Goal: Task Accomplishment & Management: Use online tool/utility

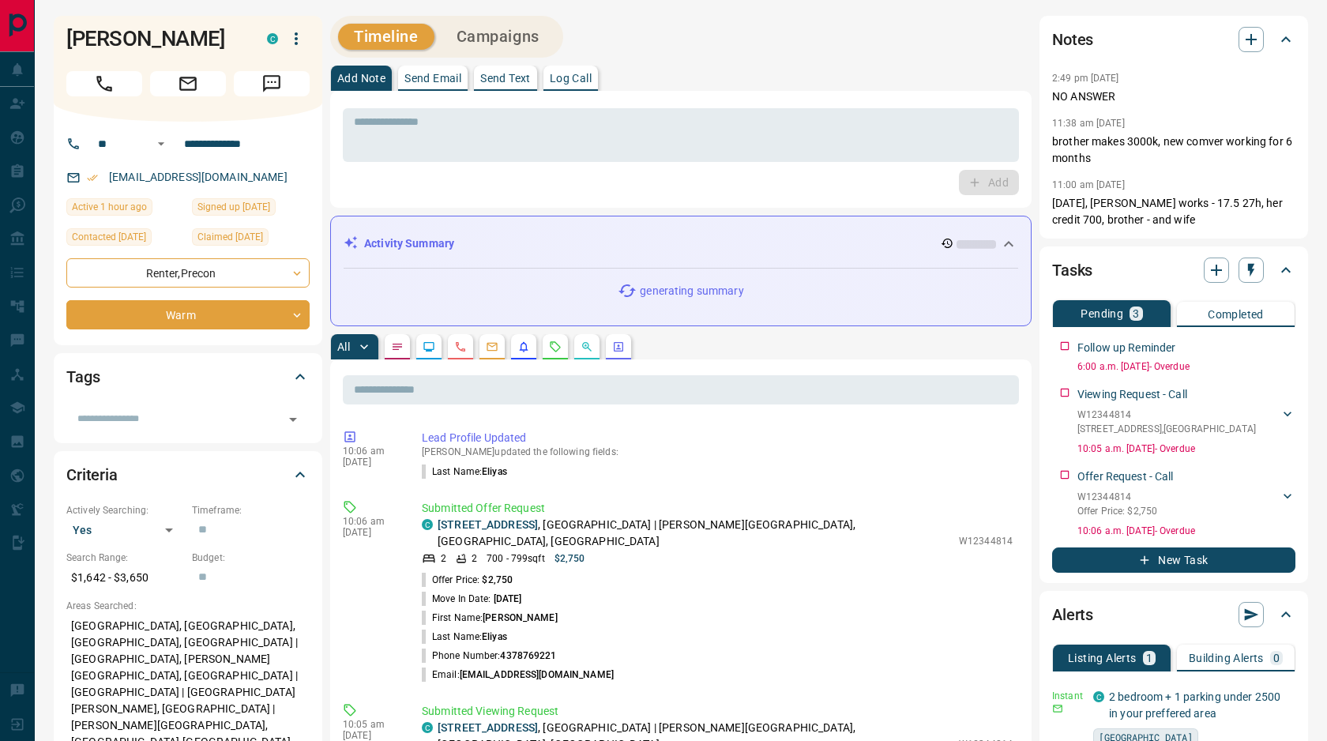
click at [490, 343] on icon "Emails" at bounding box center [492, 347] width 10 height 9
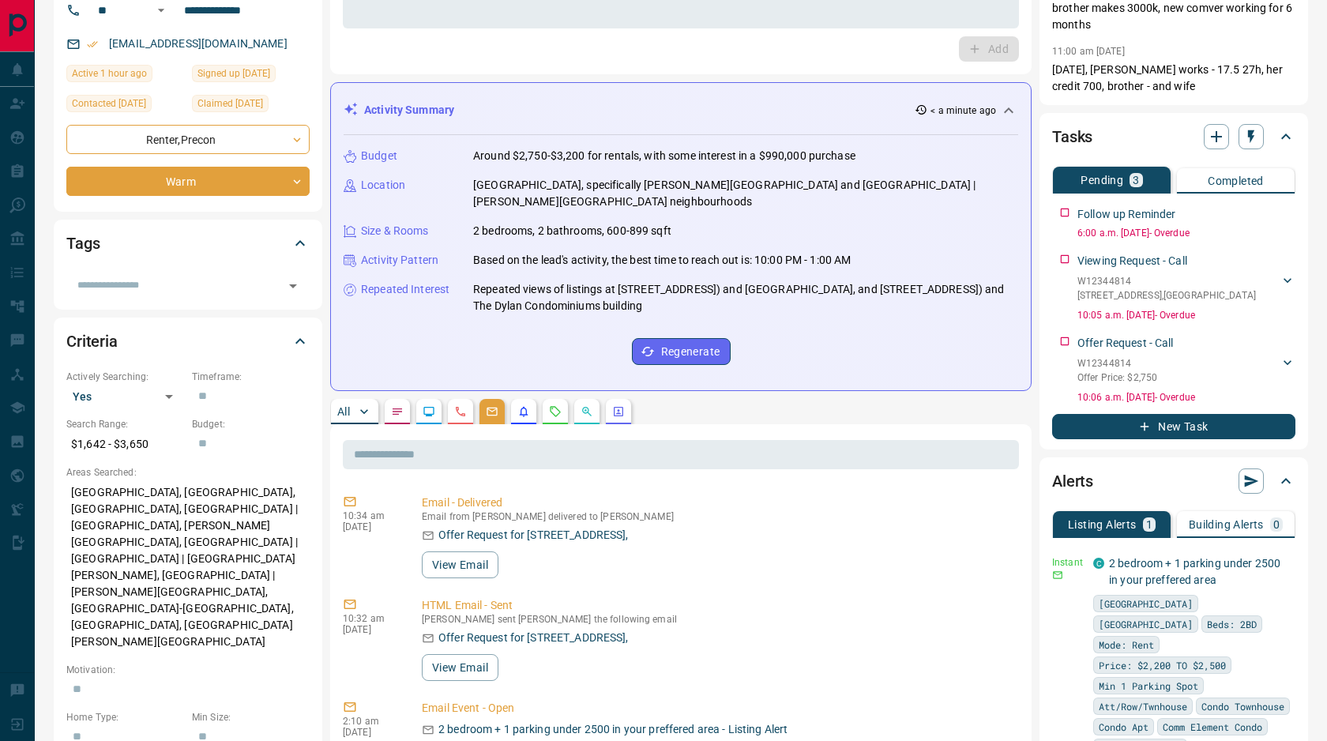
scroll to position [365, 0]
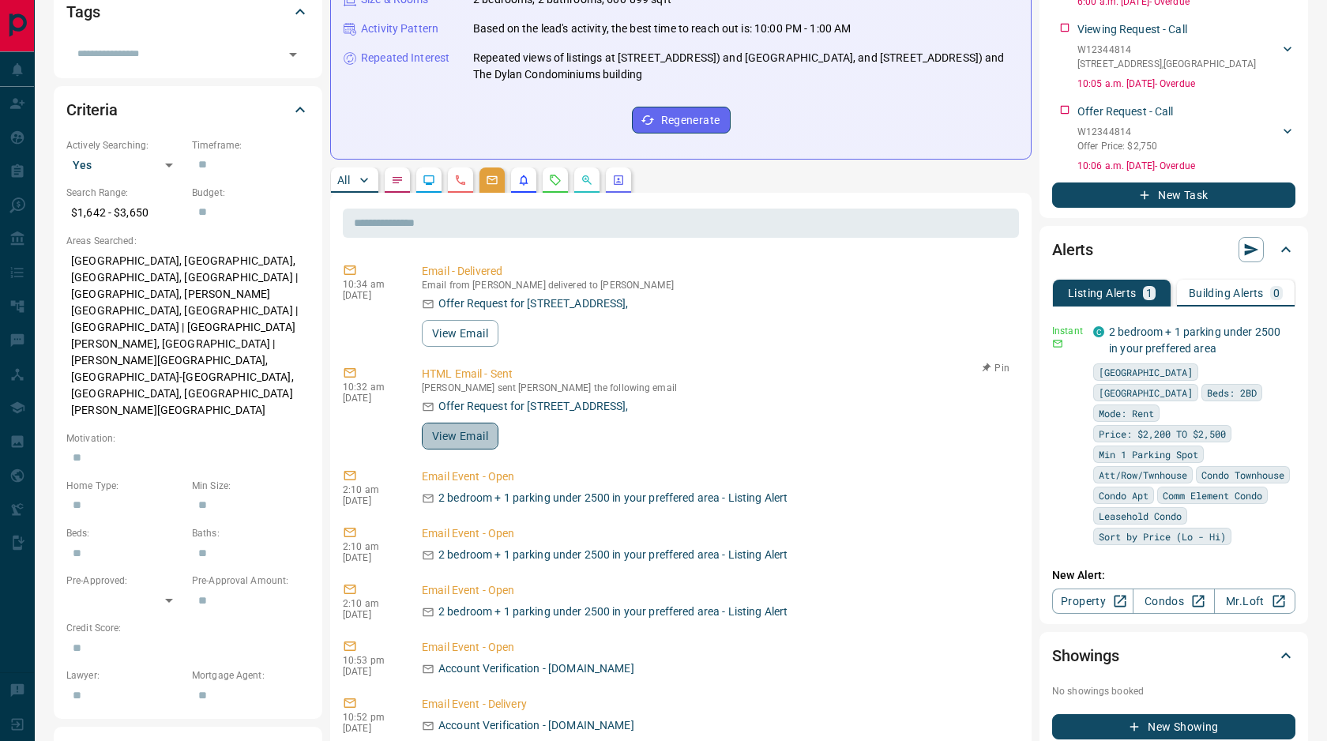
click at [470, 423] on button "View Email" at bounding box center [460, 436] width 77 height 27
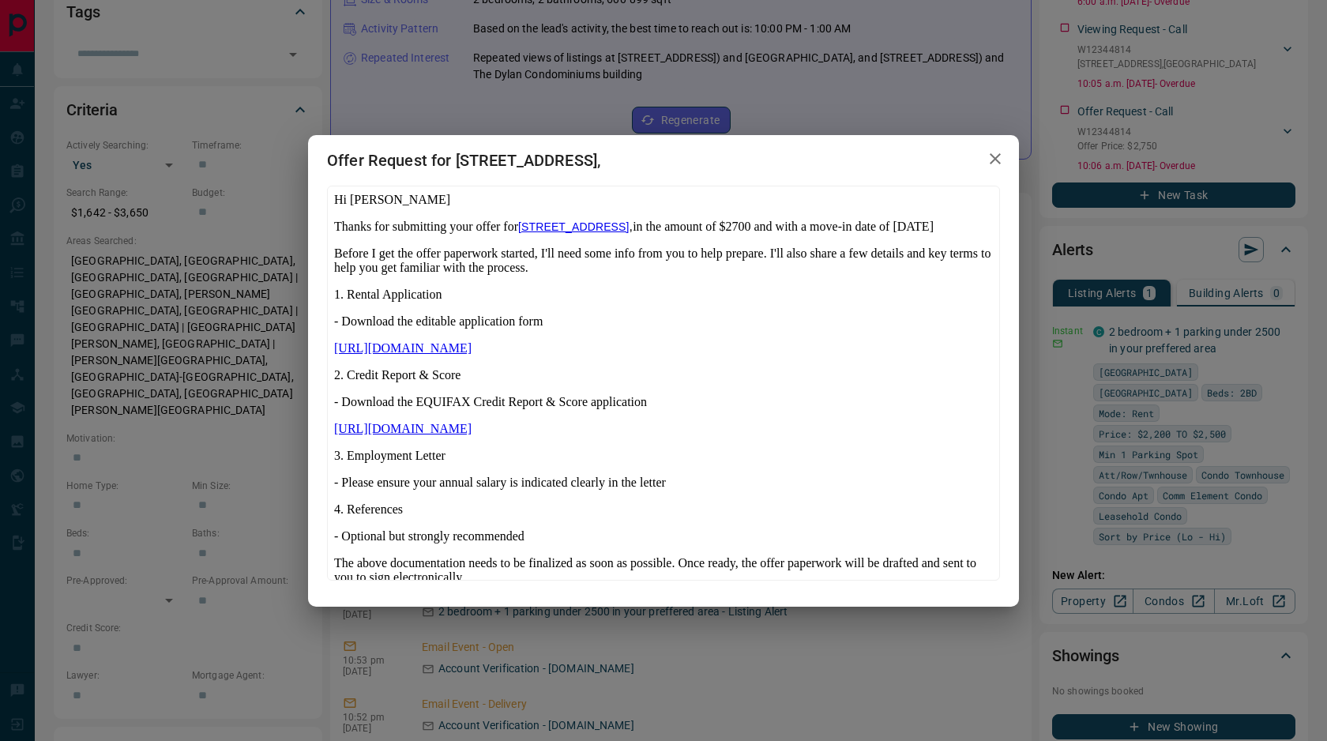
scroll to position [0, 0]
click at [991, 161] on icon "button" at bounding box center [995, 158] width 19 height 19
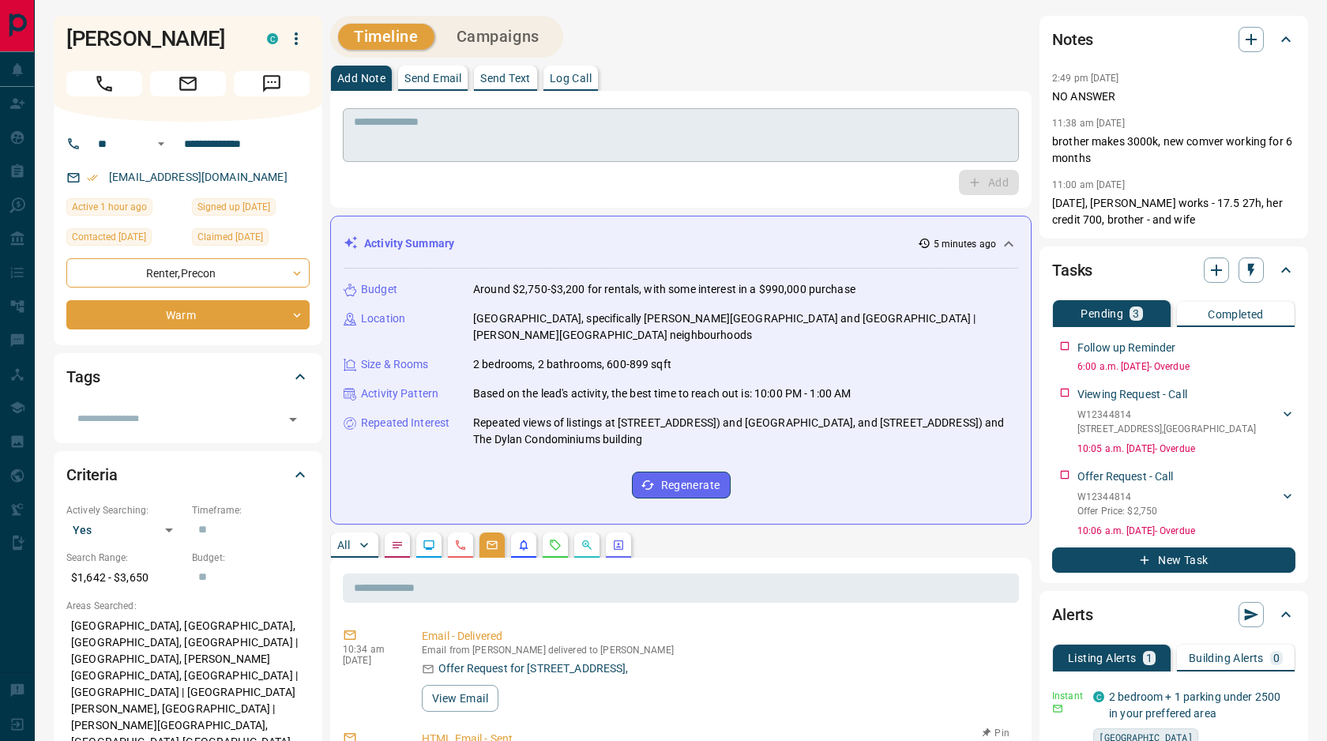
click at [504, 128] on textarea at bounding box center [681, 135] width 654 height 40
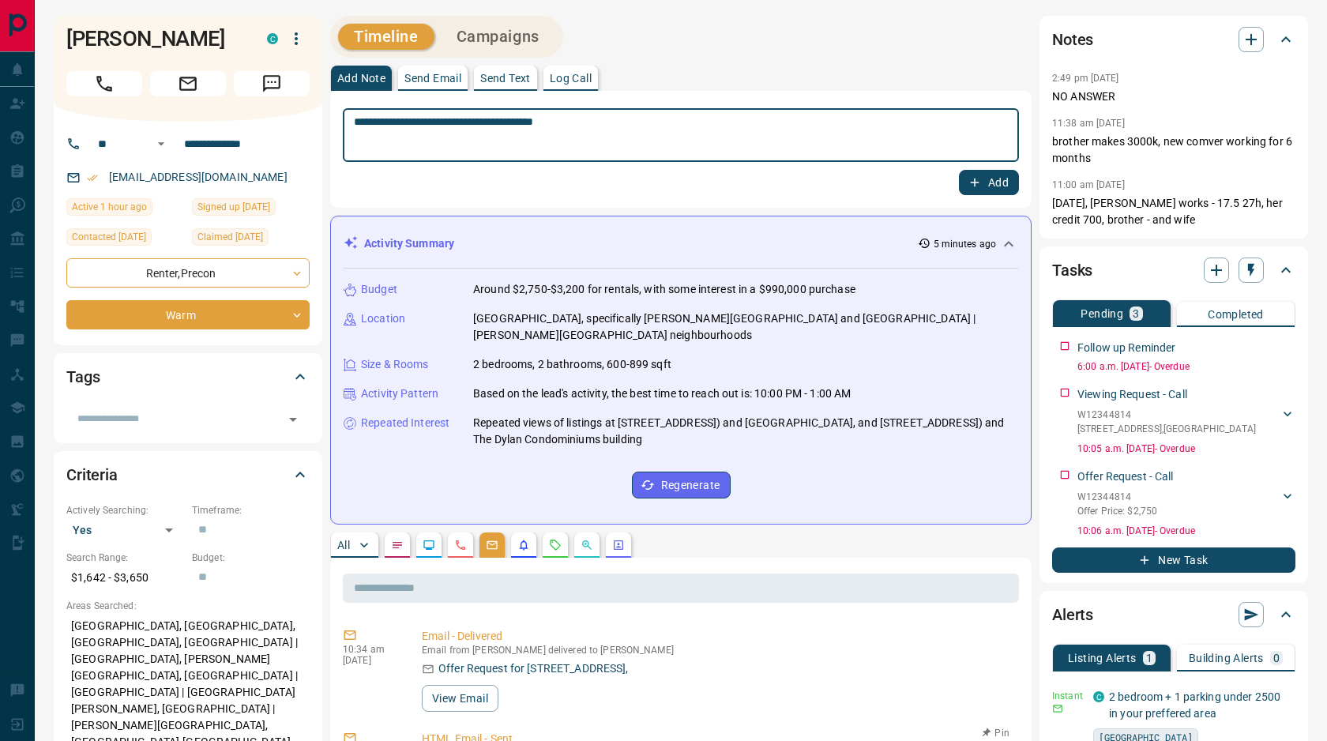
type textarea "**********"
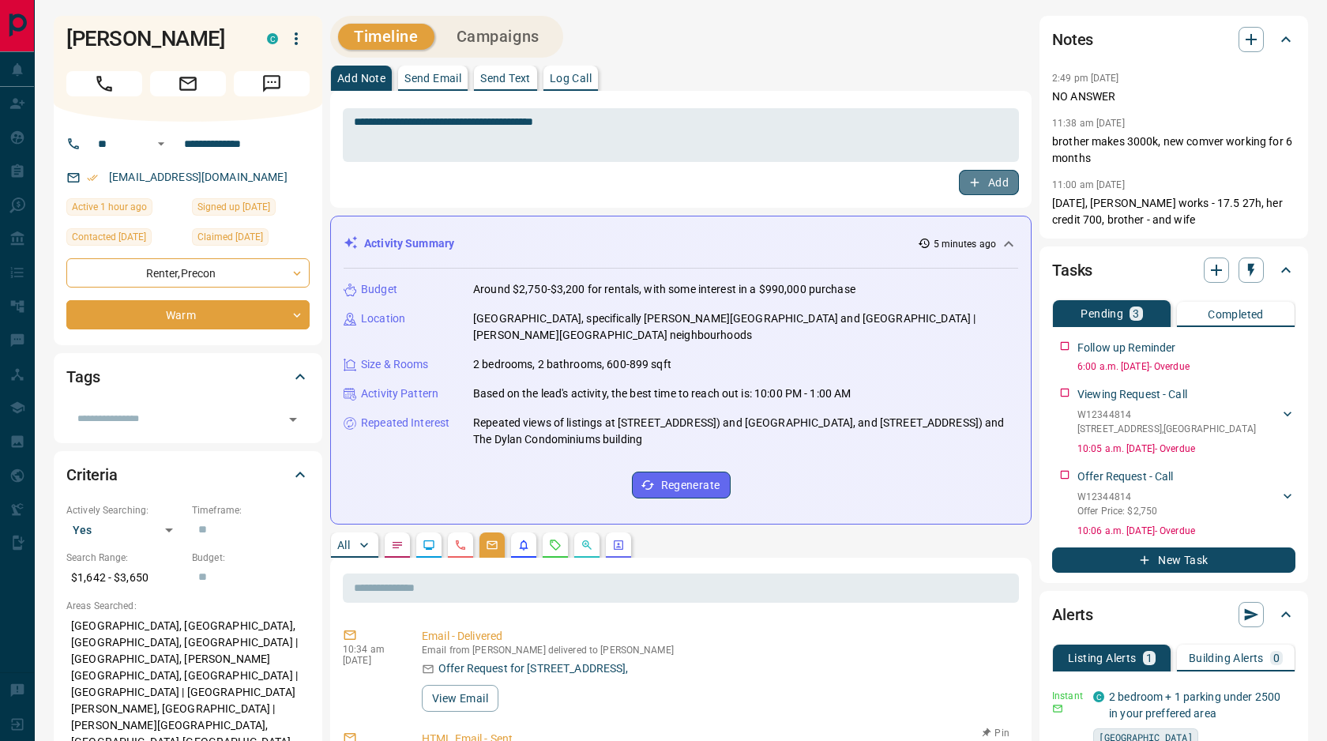
click at [999, 183] on button "Add" at bounding box center [989, 182] width 60 height 25
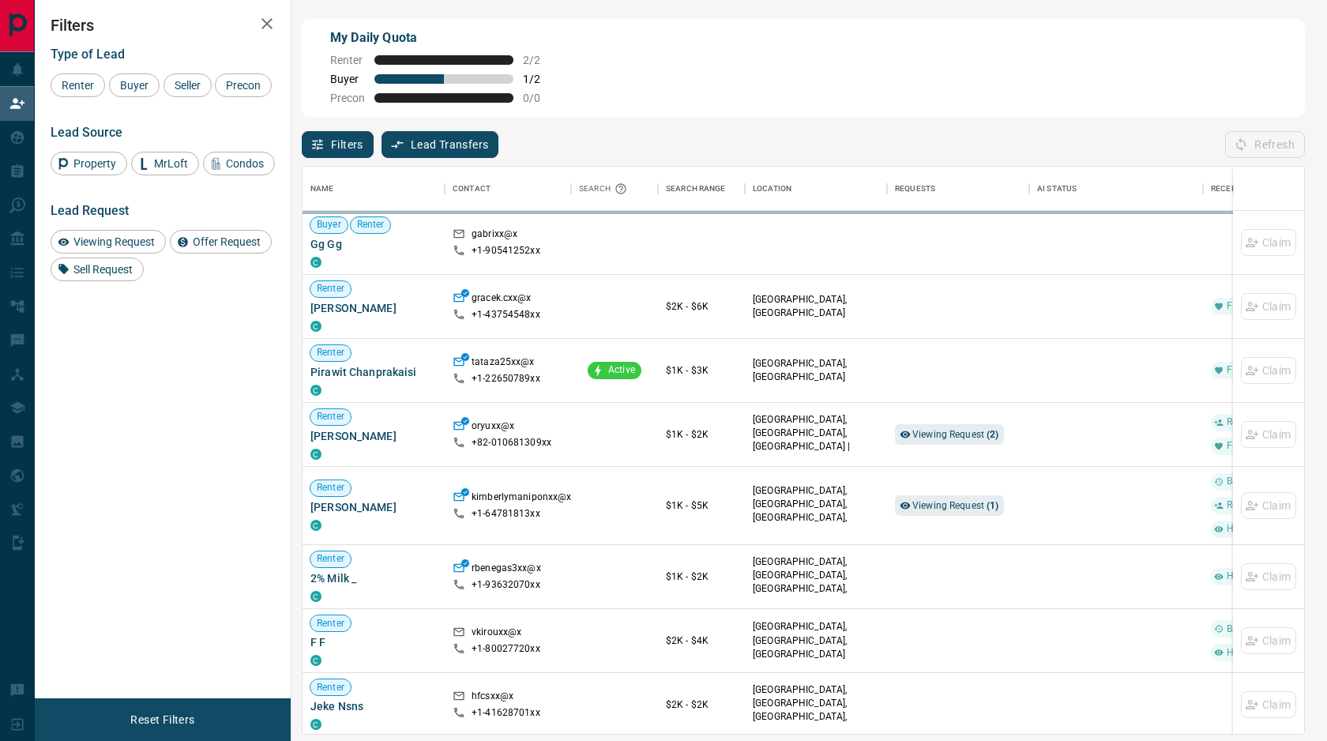
scroll to position [567, 1001]
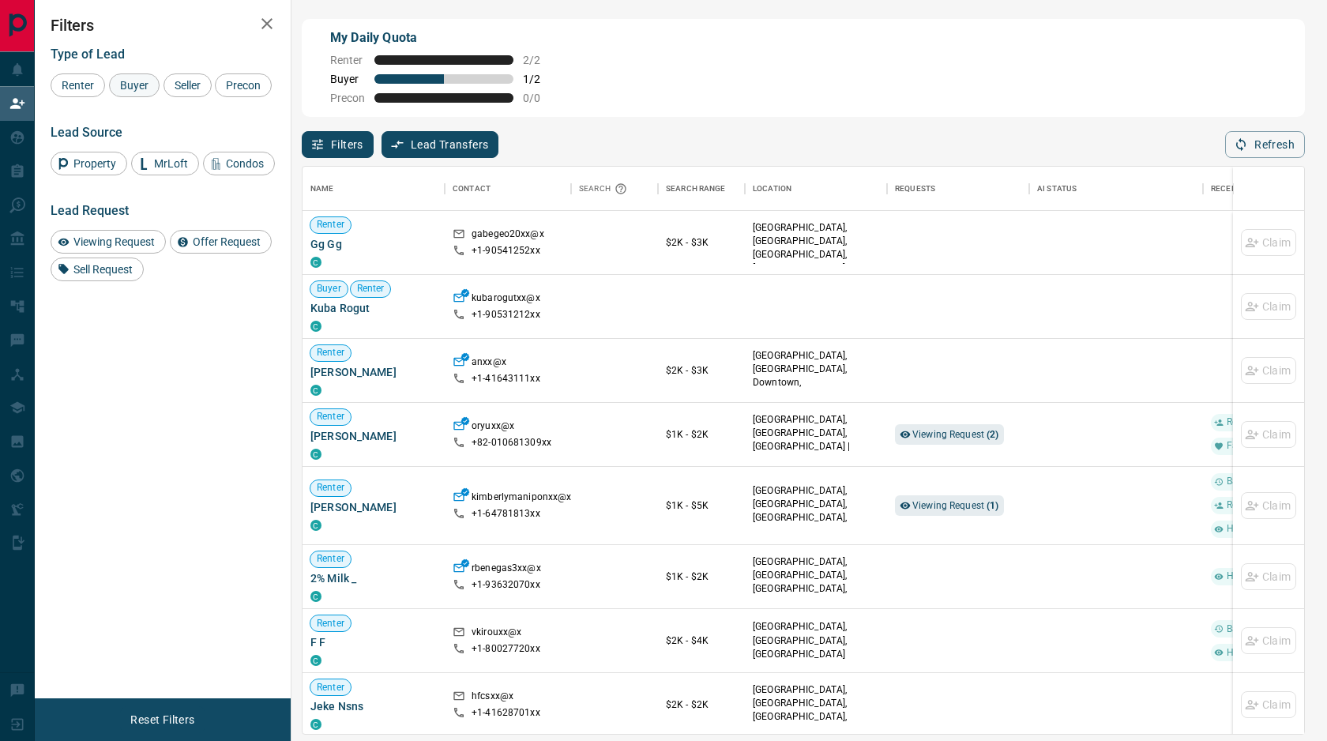
click at [138, 88] on span "Buyer" at bounding box center [134, 85] width 39 height 13
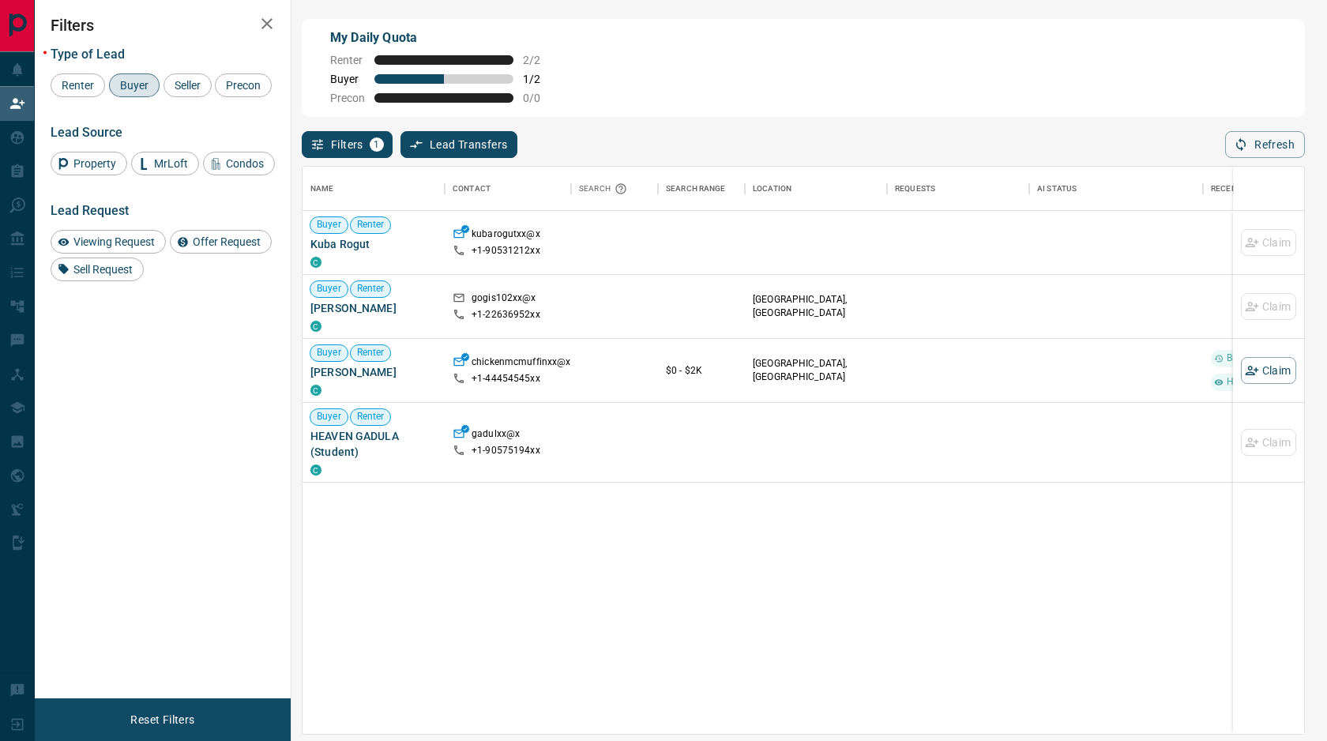
click at [145, 83] on span "Buyer" at bounding box center [134, 85] width 39 height 13
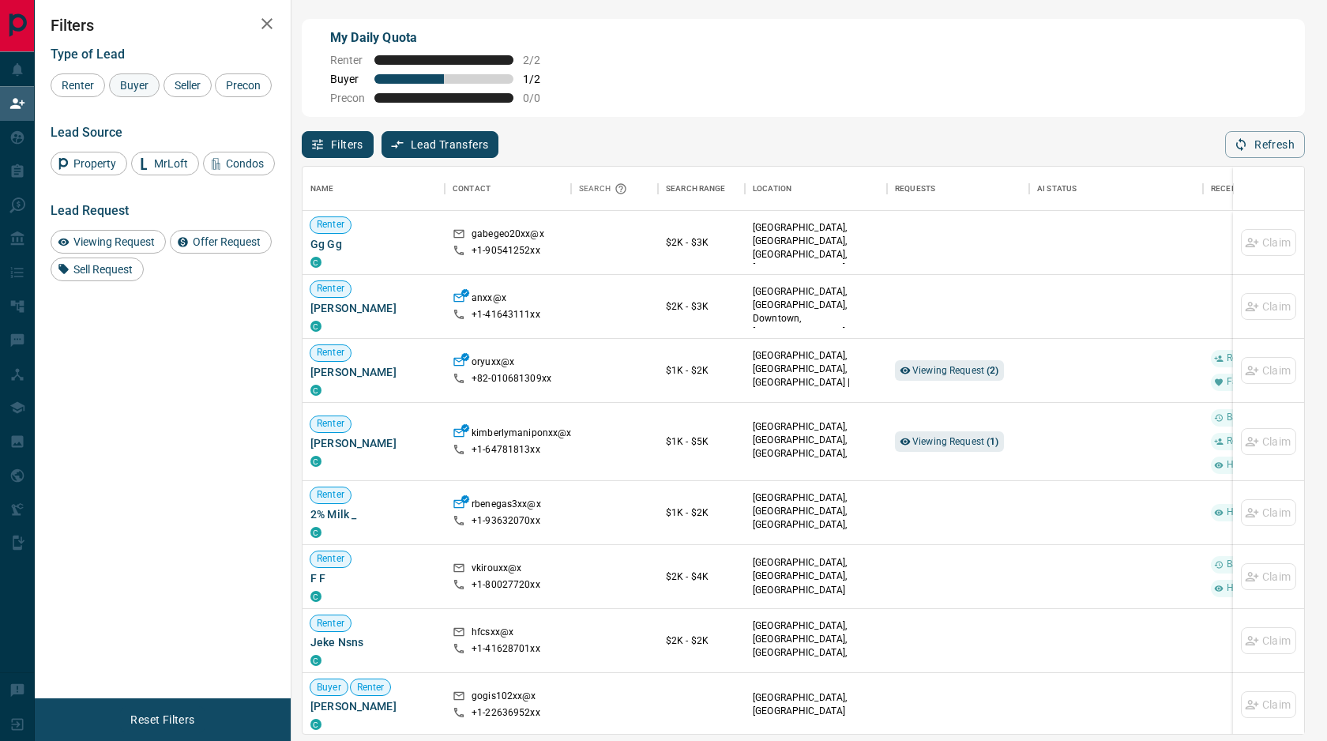
click at [139, 96] on div "Buyer" at bounding box center [134, 85] width 51 height 24
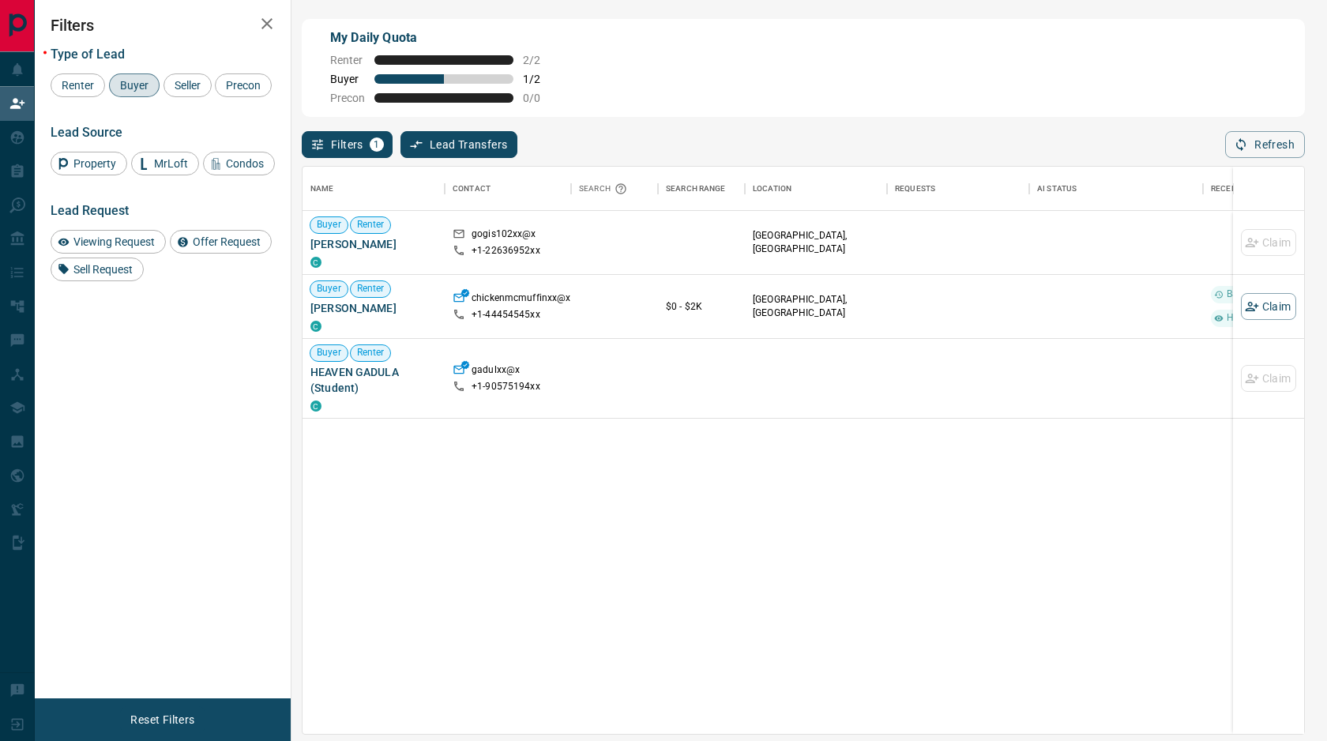
click at [145, 85] on span "Buyer" at bounding box center [134, 85] width 39 height 13
